Goal: Information Seeking & Learning: Learn about a topic

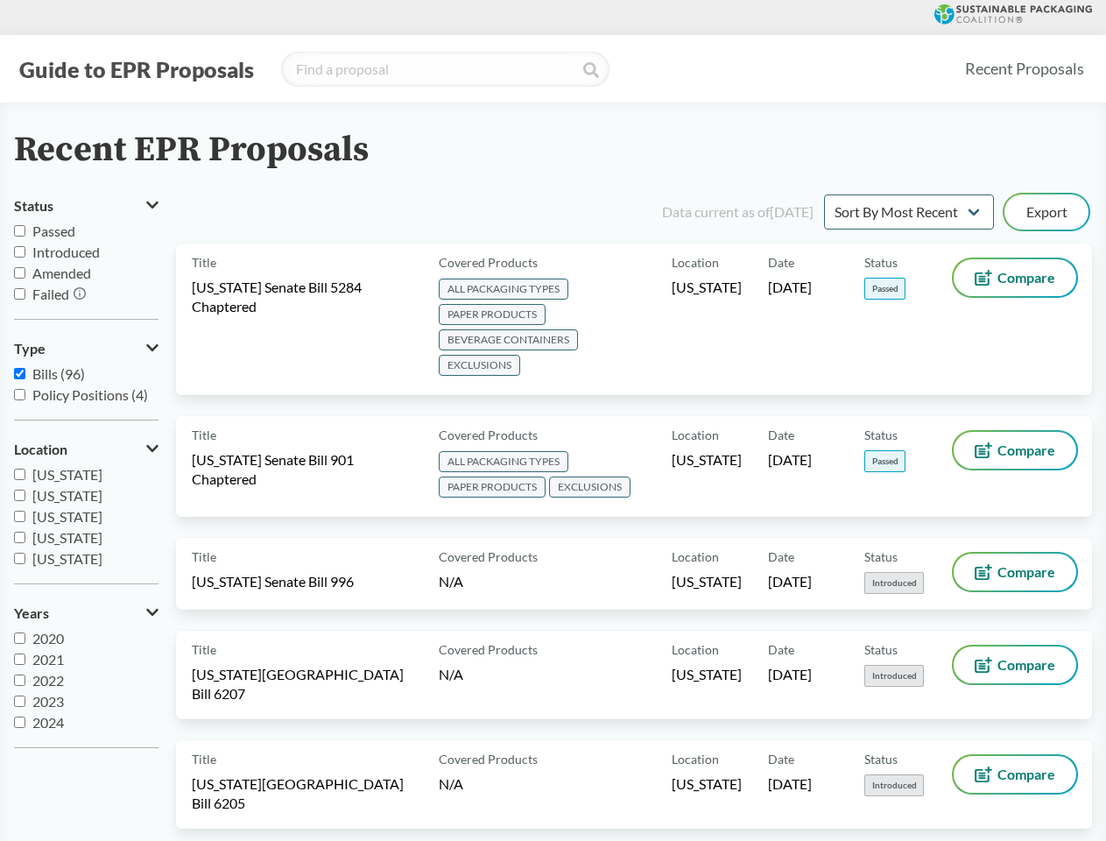
click at [136, 69] on button "Guide to EPR Proposals" at bounding box center [136, 69] width 245 height 28
click at [86, 206] on button "Status" at bounding box center [86, 206] width 144 height 30
click at [81, 294] on icon at bounding box center [80, 293] width 12 height 12
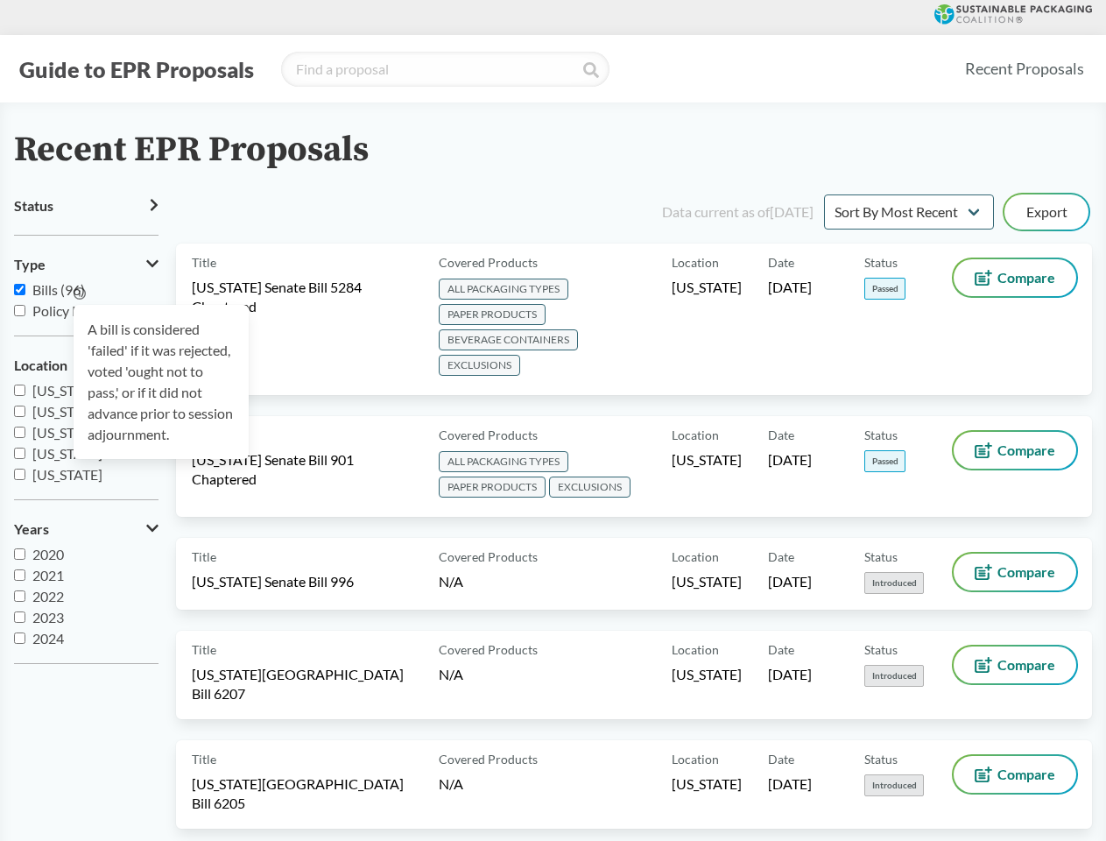
click at [86, 349] on div "A bill is considered 'failed' if it was rejected, voted 'ought not to pass,' or…" at bounding box center [161, 382] width 175 height 154
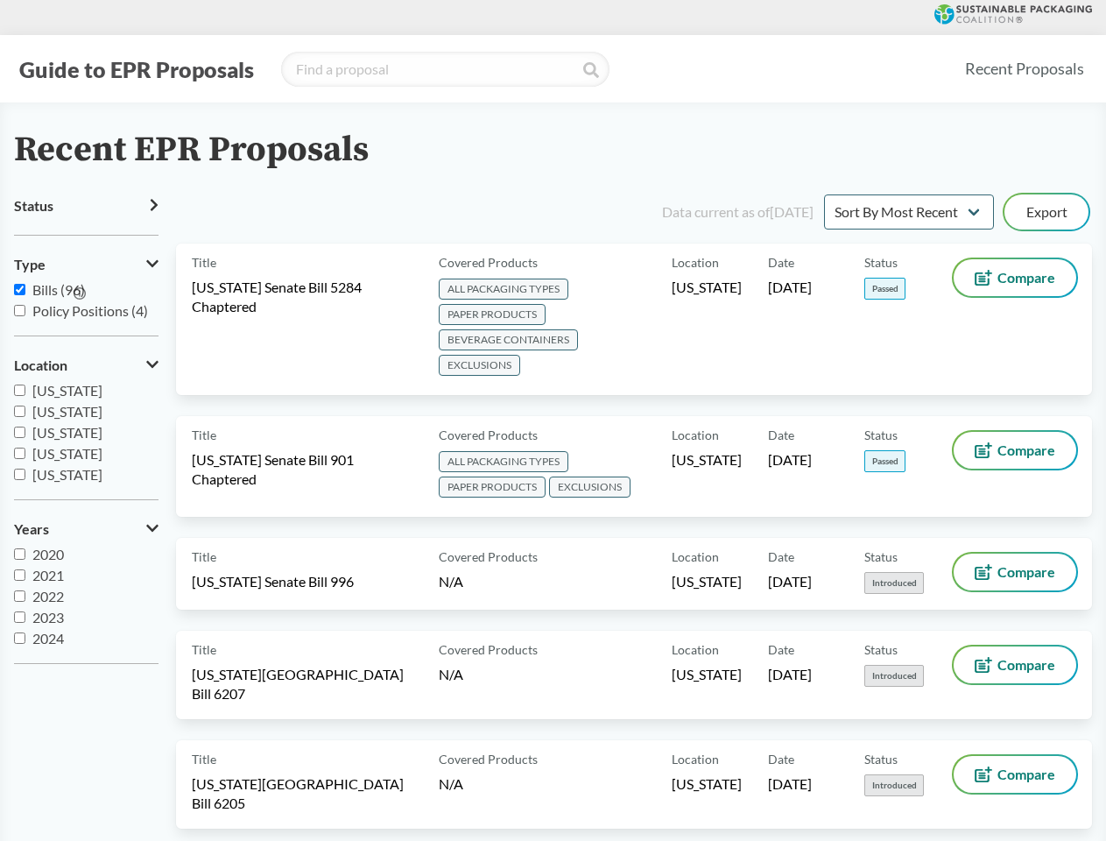
click at [86, 449] on span "[US_STATE]" at bounding box center [67, 453] width 70 height 17
click at [25, 449] on input "[US_STATE]" at bounding box center [19, 452] width 11 height 11
checkbox input "true"
click at [86, 613] on label "2023" at bounding box center [86, 617] width 144 height 21
click at [25, 613] on input "2023" at bounding box center [19, 616] width 11 height 11
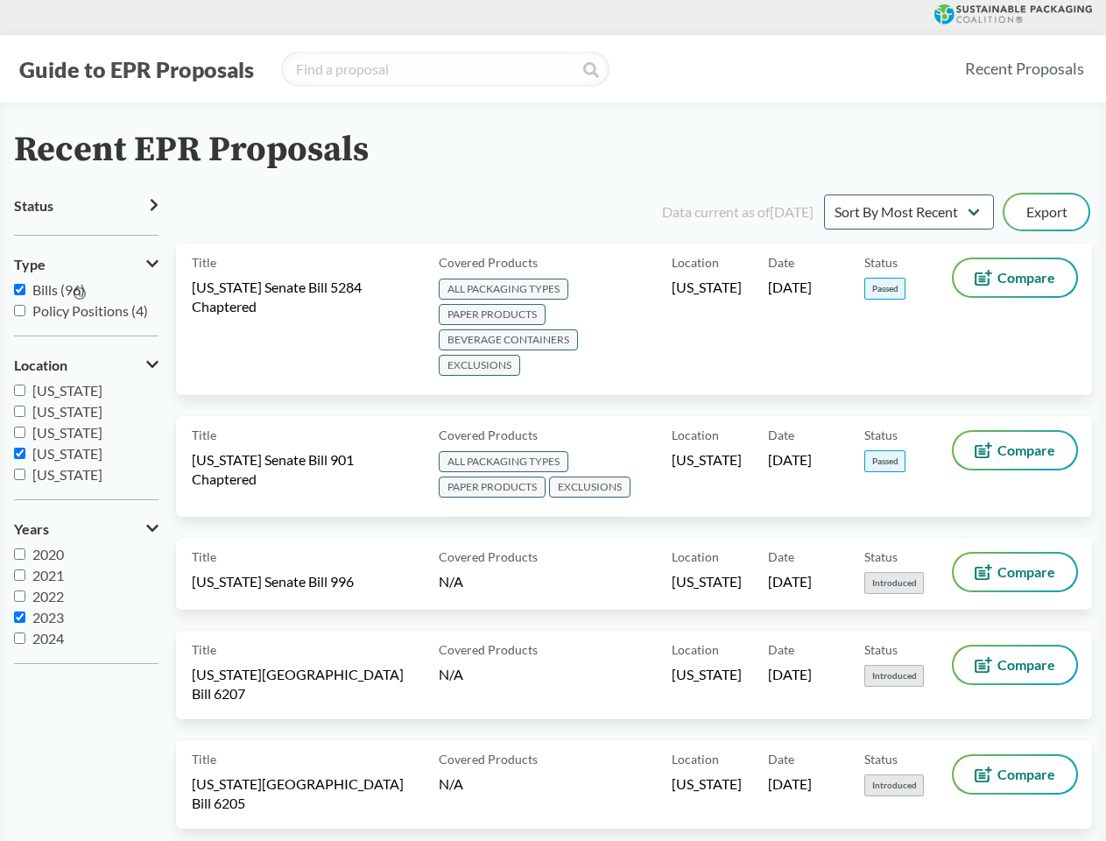
checkbox input "true"
click at [1046, 212] on button "Export" at bounding box center [1046, 211] width 84 height 35
click at [634, 319] on span "ALL PACKAGING TYPES PAPER PRODUCTS BEVERAGE CONTAINERS EXCLUSIONS" at bounding box center [552, 329] width 226 height 102
click at [1015, 278] on span "Compare" at bounding box center [1026, 278] width 58 height 14
click at [634, 466] on span "ALL PACKAGING TYPES PAPER PRODUCTS EXCLUSIONS" at bounding box center [552, 475] width 226 height 51
